Goal: Information Seeking & Learning: Learn about a topic

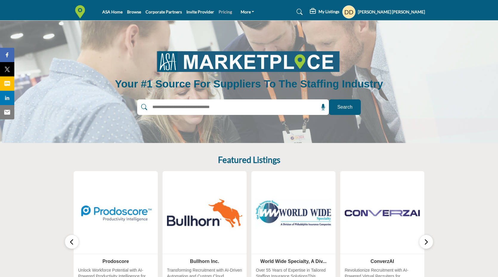
click at [226, 12] on link "Pricing" at bounding box center [225, 11] width 13 height 5
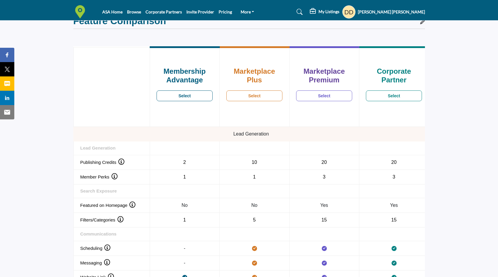
scroll to position [412, 0]
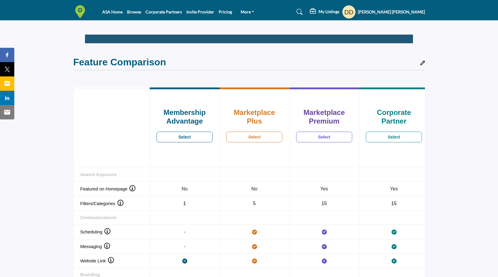
scroll to position [303, 0]
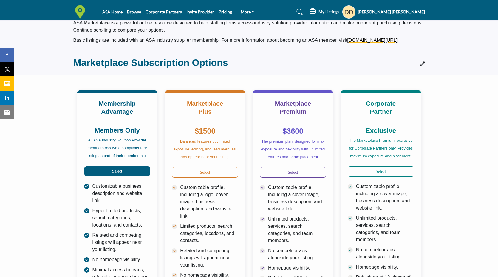
scroll to position [31, 0]
